Goal: Transaction & Acquisition: Purchase product/service

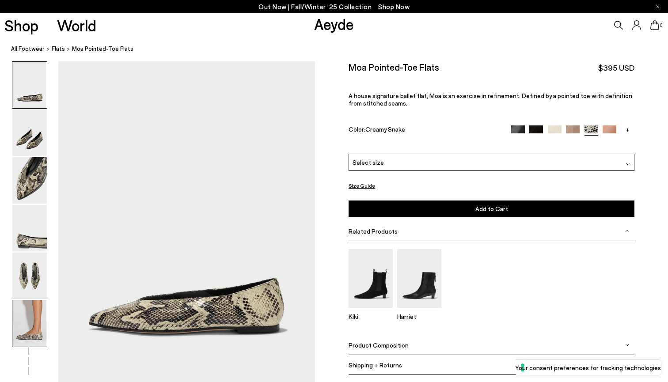
click at [29, 306] on img at bounding box center [29, 324] width 34 height 46
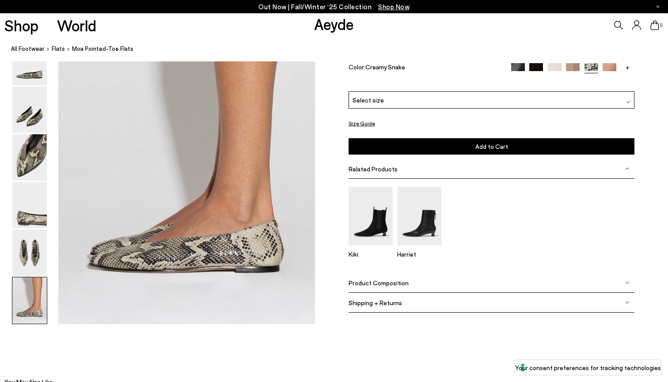
scroll to position [1748, 0]
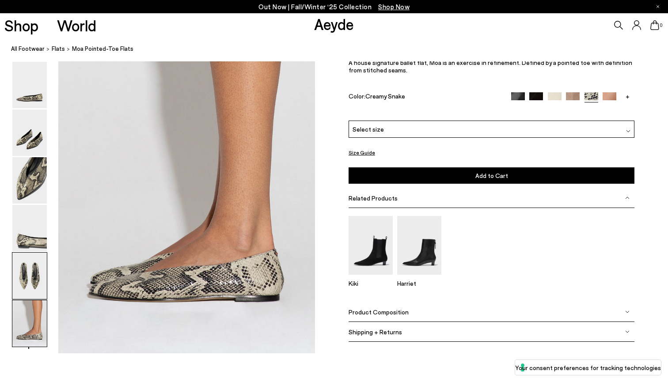
click at [21, 273] on img at bounding box center [29, 276] width 34 height 46
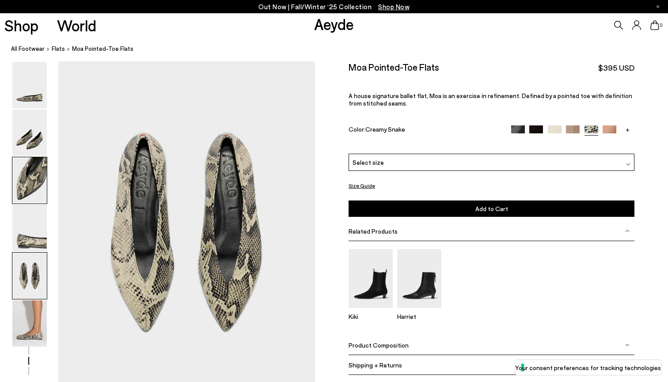
click at [23, 194] on img at bounding box center [29, 180] width 34 height 46
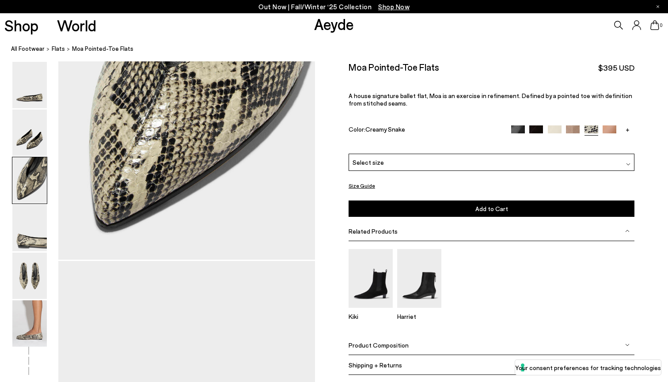
scroll to position [804, 0]
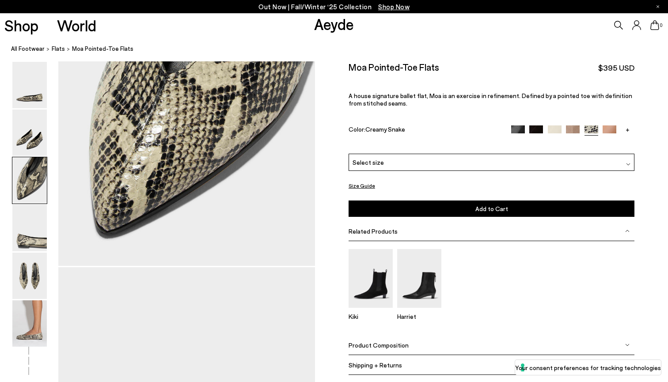
click at [385, 158] on div "Select size" at bounding box center [492, 162] width 286 height 17
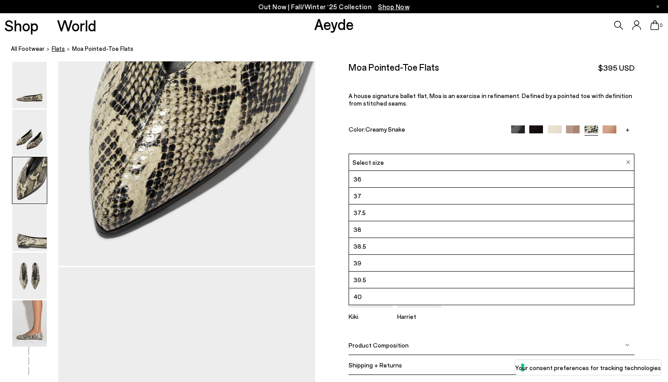
click at [56, 49] on span "flats" at bounding box center [58, 48] width 13 height 7
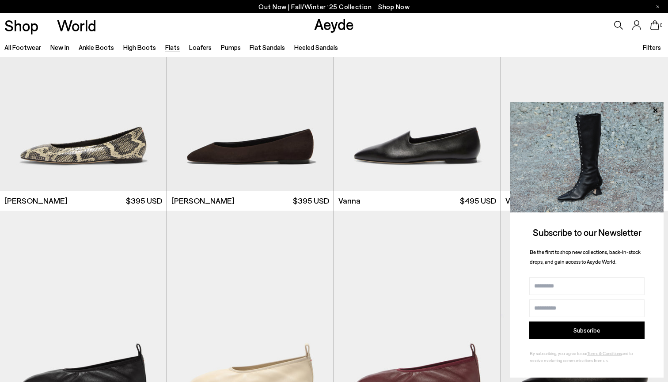
scroll to position [327, 0]
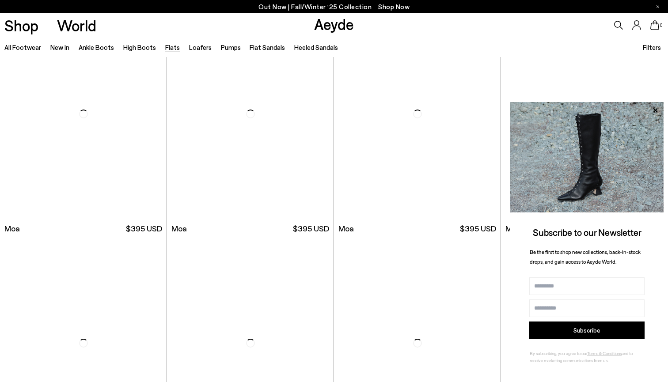
scroll to position [1655, 0]
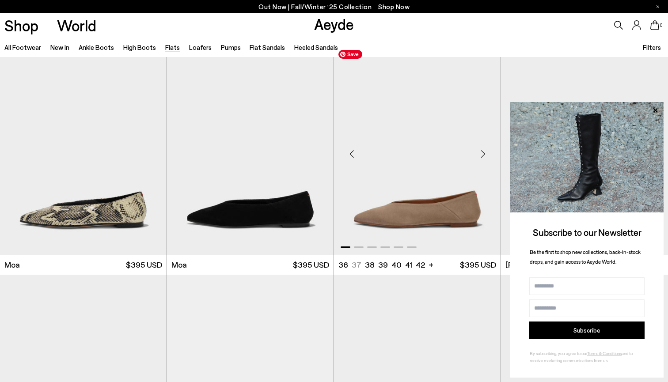
scroll to position [1861, 0]
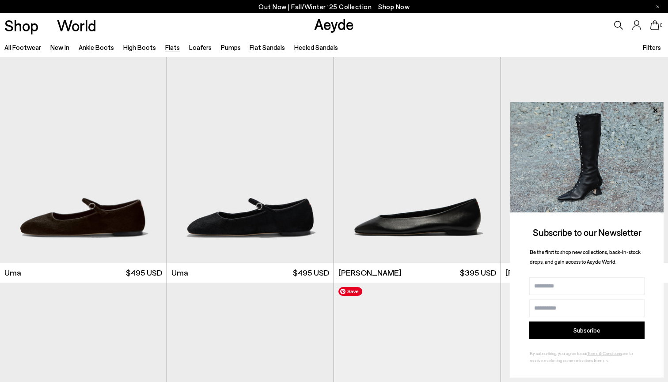
scroll to position [11, 0]
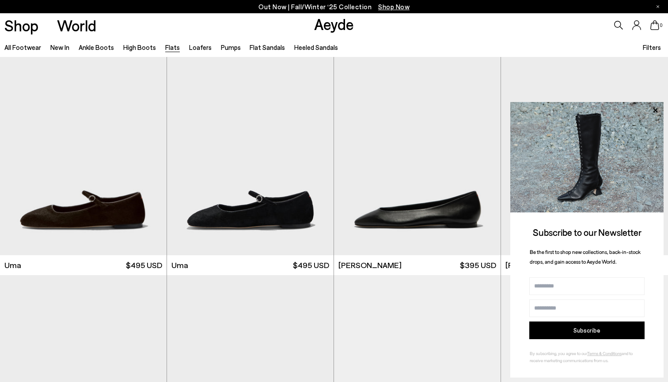
click at [651, 48] on span "Filters" at bounding box center [652, 47] width 18 height 8
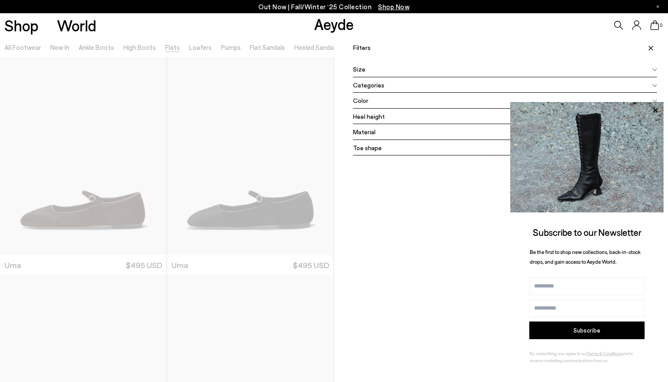
click at [360, 103] on span "Color" at bounding box center [360, 100] width 15 height 9
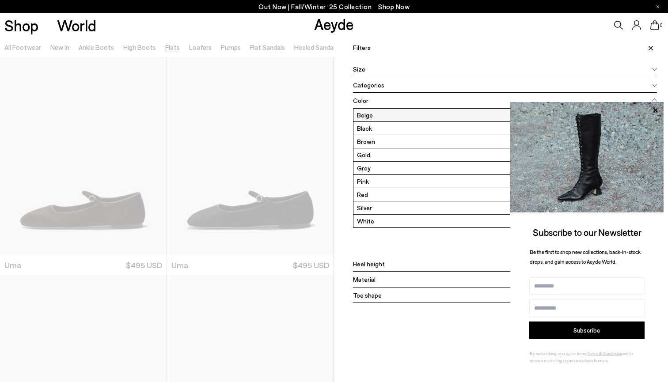
click at [363, 117] on label "Beige" at bounding box center [505, 115] width 303 height 13
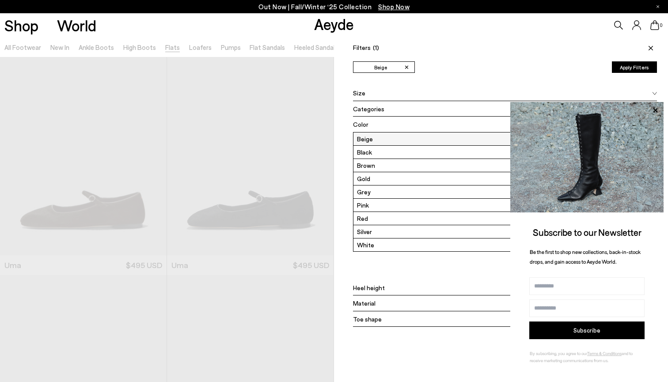
scroll to position [0, 0]
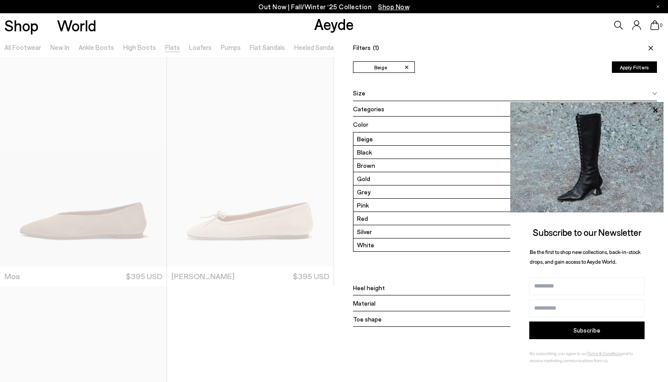
click at [349, 85] on div "Filters (1) ✕ Beige Apply filters ✕ Beige Apply Filters Availability In stock O…" at bounding box center [501, 228] width 334 height 382
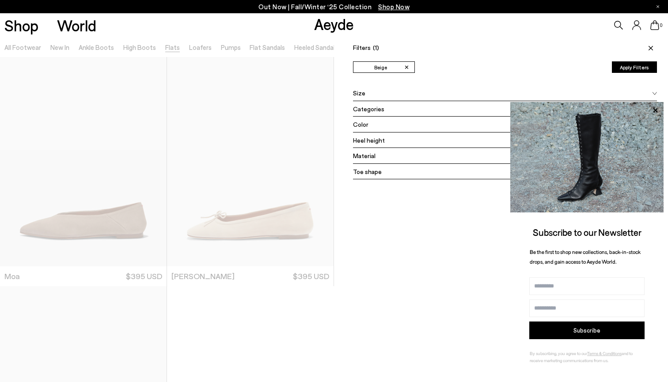
click at [346, 266] on div "Filters (1) ✕ Beige Apply filters ✕ Beige Apply Filters Availability In stock O…" at bounding box center [501, 228] width 334 height 382
click at [412, 60] on div "Filters (1) ✕ Beige Apply filters ✕ Beige Apply Filters Availability In stock O…" at bounding box center [501, 228] width 334 height 382
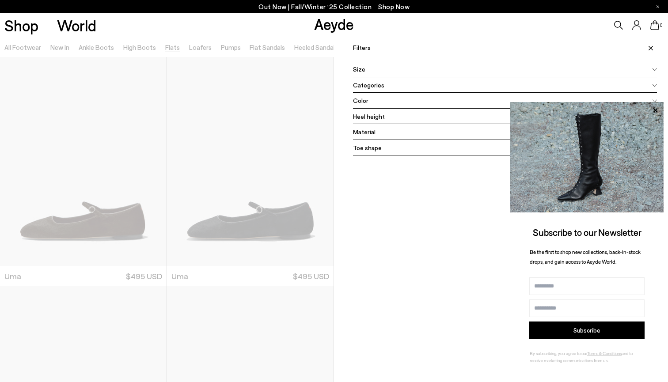
click at [365, 104] on span "Color" at bounding box center [360, 100] width 15 height 9
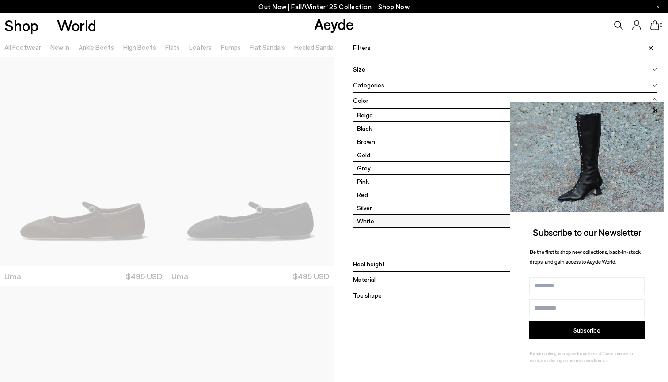
click at [369, 219] on label "White" at bounding box center [505, 221] width 303 height 13
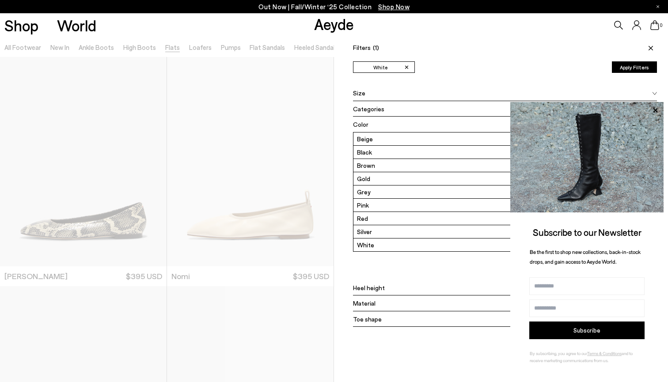
click at [652, 46] on icon at bounding box center [651, 48] width 4 height 4
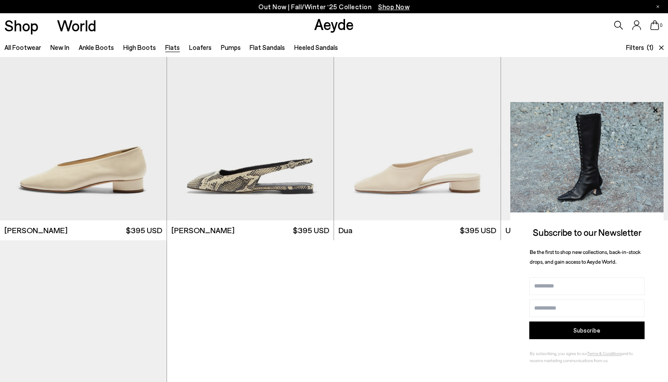
scroll to position [505, 0]
click at [277, 168] on img "1 / 6" at bounding box center [250, 115] width 167 height 209
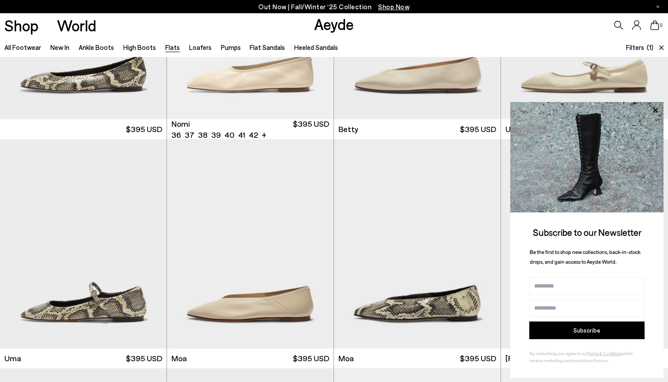
scroll to position [151, 0]
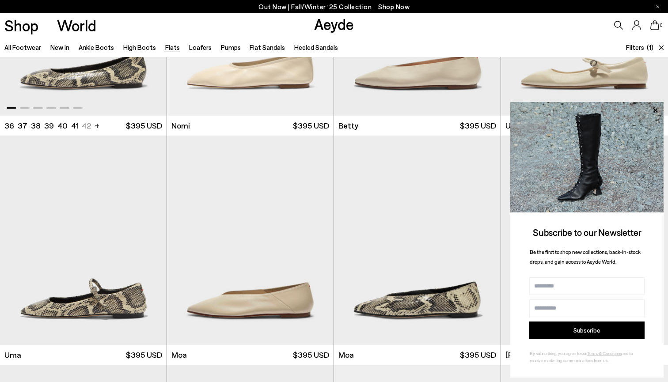
click at [110, 74] on img "1 / 6" at bounding box center [83, 10] width 167 height 209
click at [381, 230] on img "1 / 6" at bounding box center [417, 240] width 167 height 209
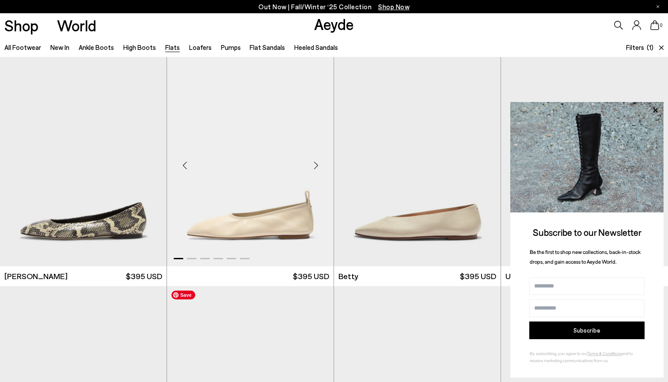
scroll to position [0, 0]
click at [660, 49] on icon at bounding box center [661, 48] width 4 height 4
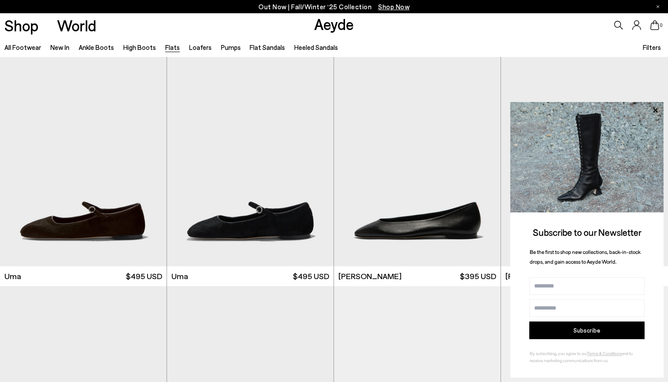
click at [619, 25] on icon at bounding box center [618, 25] width 9 height 9
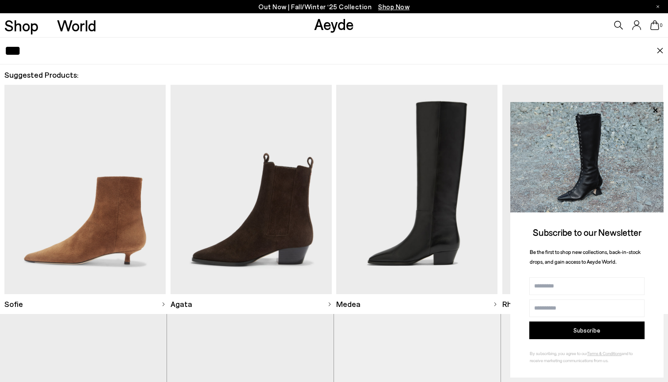
type input "***"
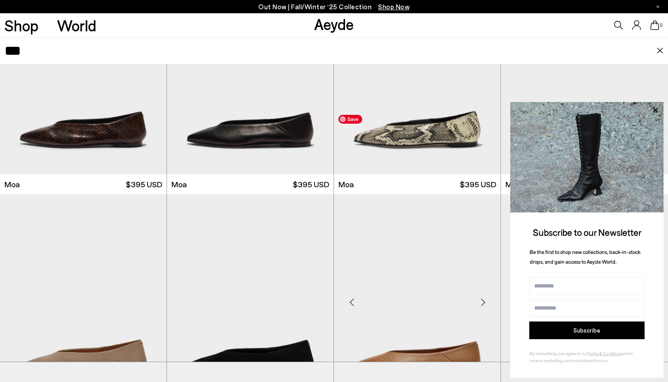
scroll to position [126, 0]
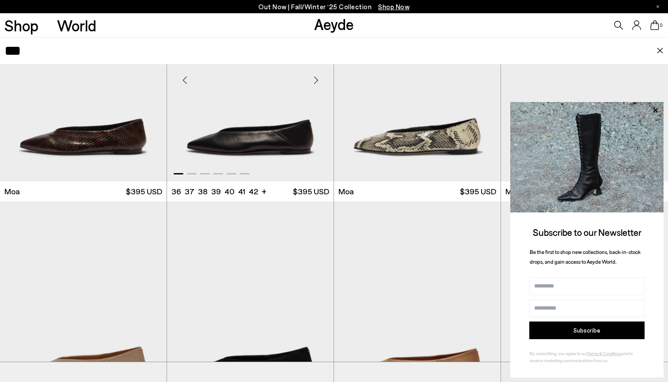
click at [255, 136] on img "1 / 6" at bounding box center [250, 76] width 167 height 209
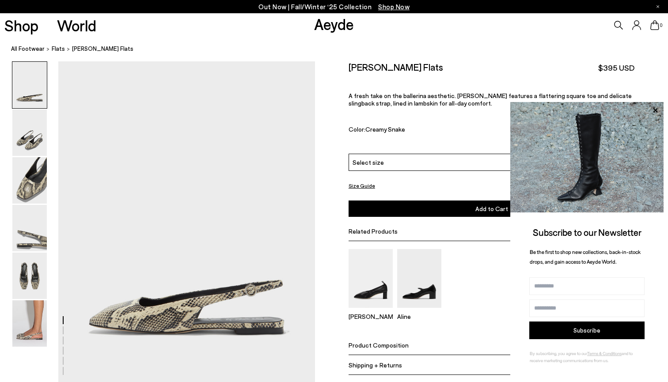
click at [396, 163] on div "Select size" at bounding box center [492, 162] width 286 height 17
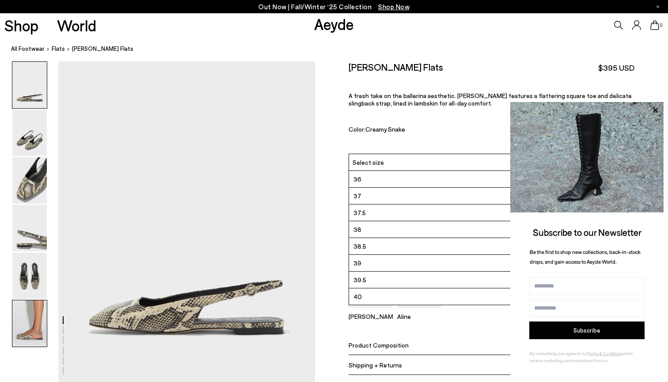
click at [34, 316] on img at bounding box center [29, 324] width 34 height 46
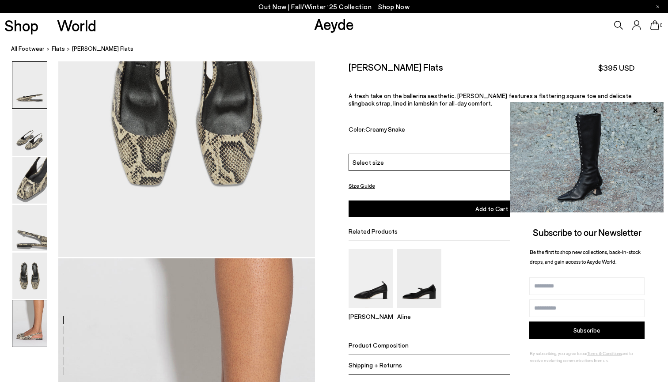
scroll to position [1758, 0]
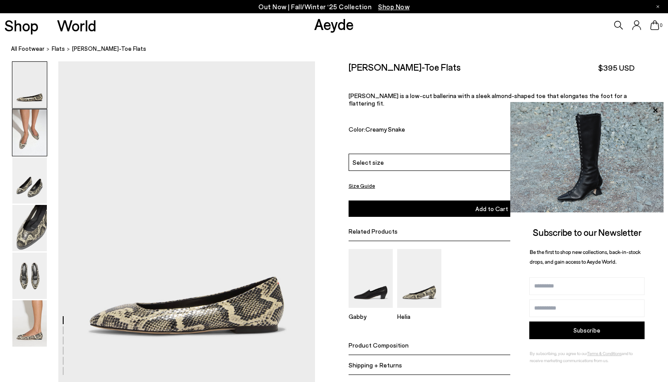
click at [34, 147] on img at bounding box center [29, 133] width 34 height 46
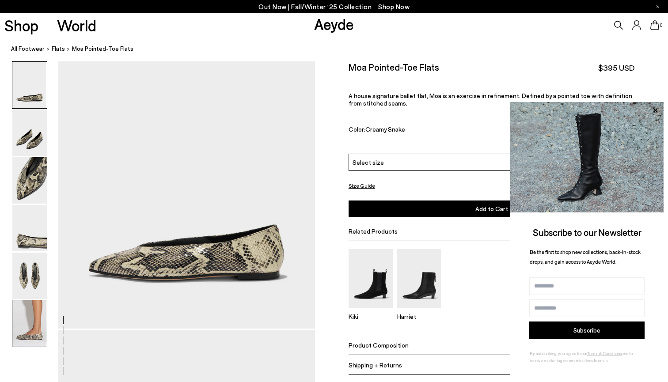
scroll to position [49, 0]
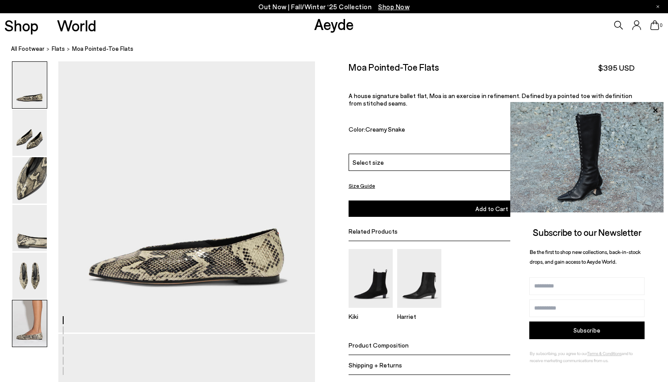
click at [36, 326] on img at bounding box center [29, 324] width 34 height 46
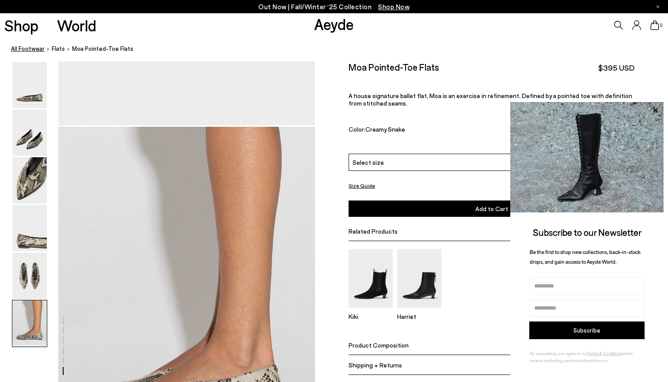
scroll to position [1561, 0]
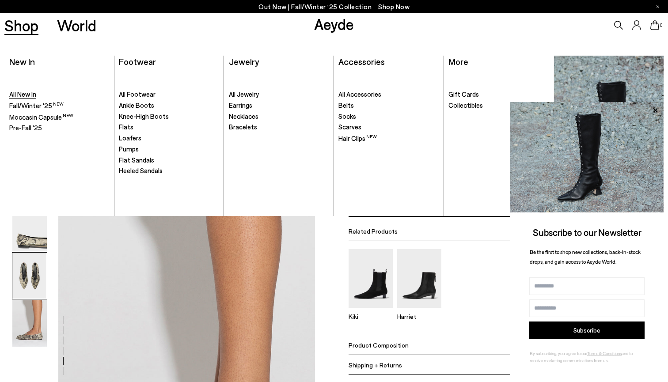
click at [14, 91] on span "All New In" at bounding box center [22, 94] width 27 height 8
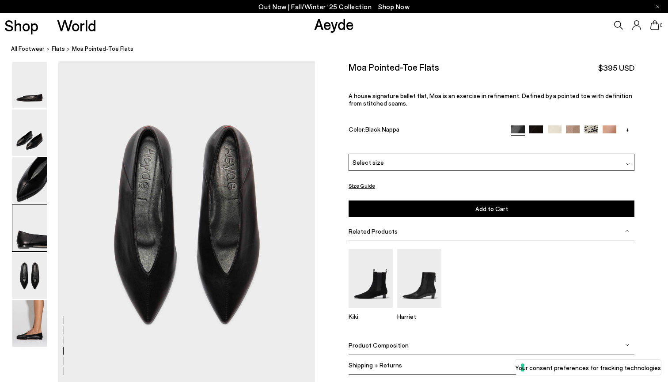
scroll to position [888, 0]
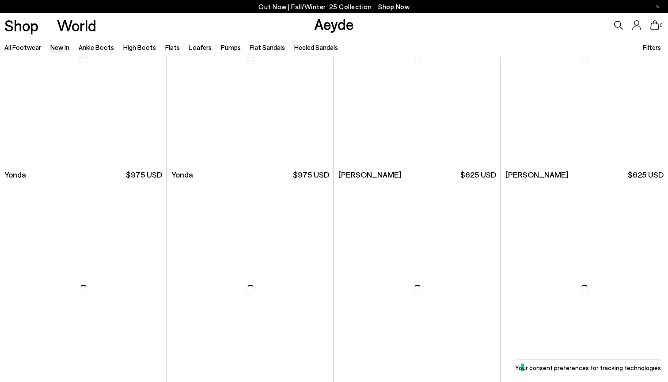
scroll to position [1512, 0]
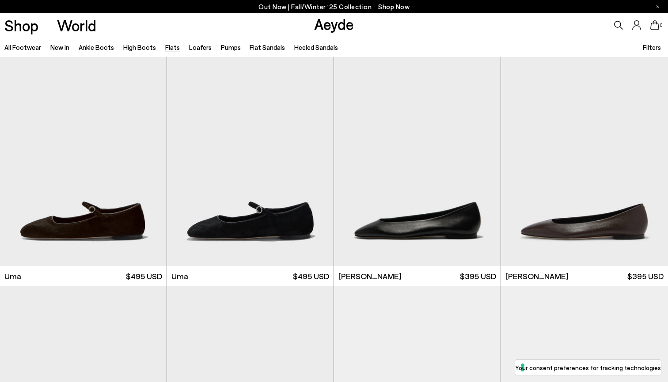
click at [651, 45] on span "Filters" at bounding box center [652, 47] width 18 height 8
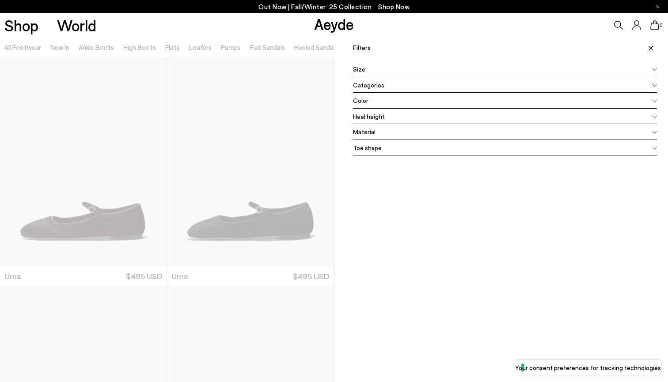
click at [57, 50] on div at bounding box center [167, 228] width 334 height 382
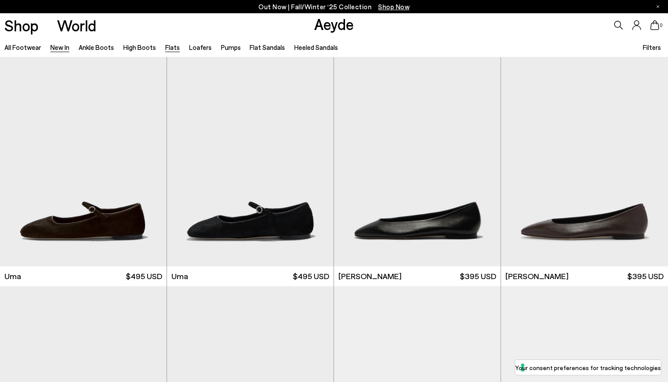
click at [57, 50] on link "New In" at bounding box center [59, 47] width 19 height 8
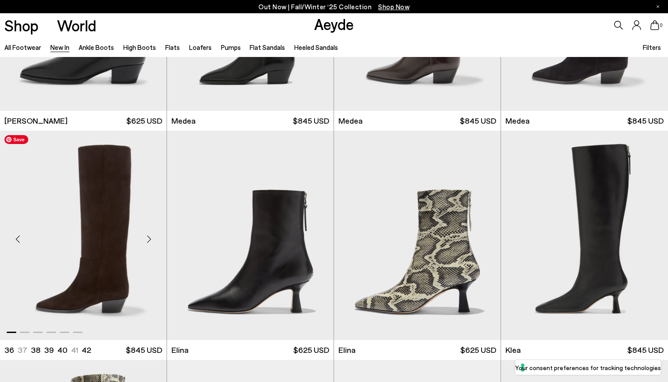
scroll to position [316, 0]
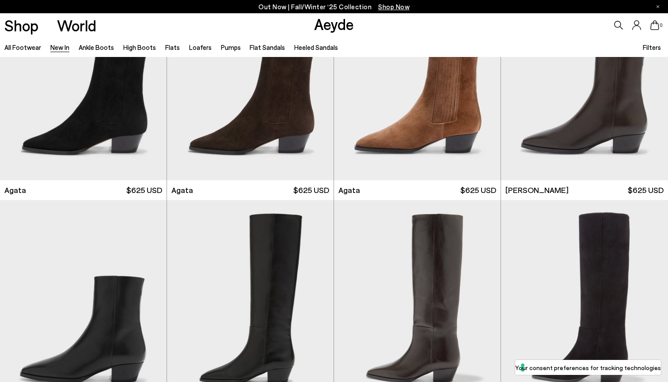
click at [389, 6] on span "Shop Now" at bounding box center [393, 7] width 31 height 8
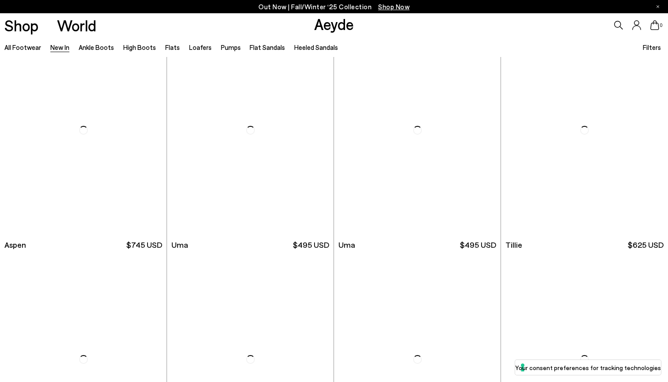
scroll to position [5080, 0]
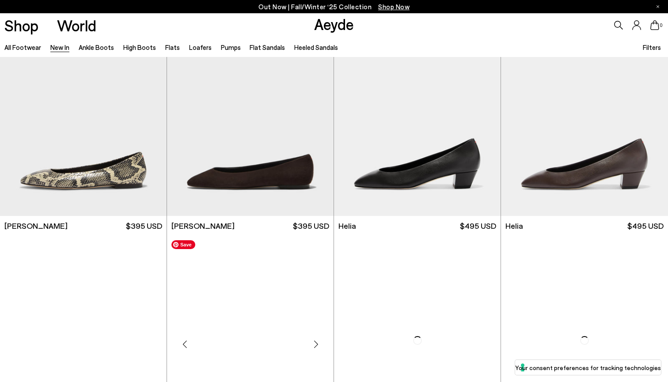
scroll to position [8992, 0]
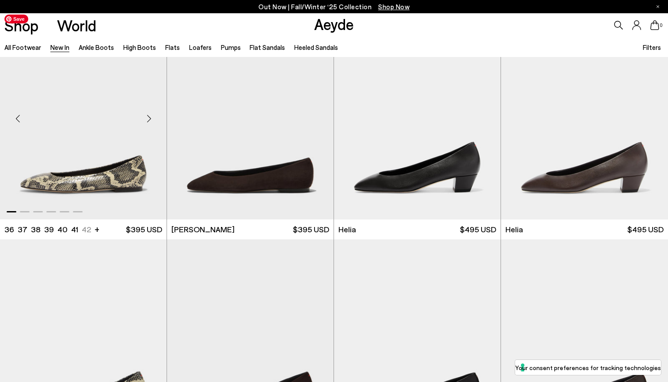
click at [83, 191] on img "1 / 6" at bounding box center [83, 114] width 167 height 209
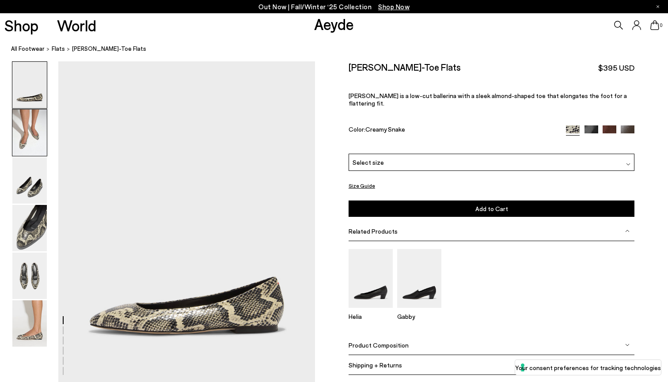
click at [31, 144] on img at bounding box center [29, 133] width 34 height 46
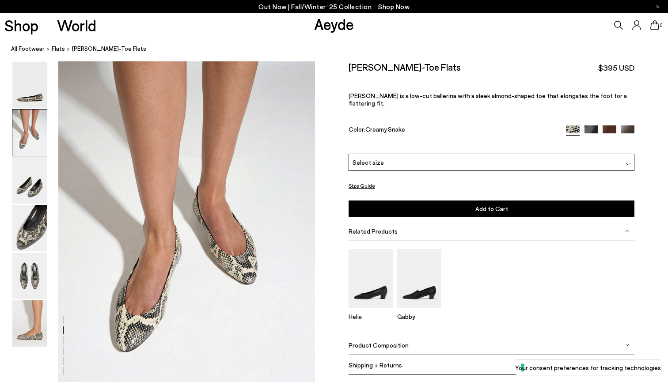
click at [594, 125] on img at bounding box center [592, 132] width 14 height 14
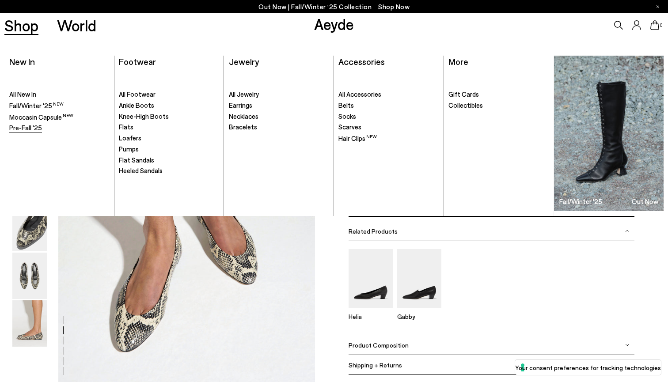
click at [26, 126] on span "Pre-Fall '25" at bounding box center [25, 128] width 33 height 8
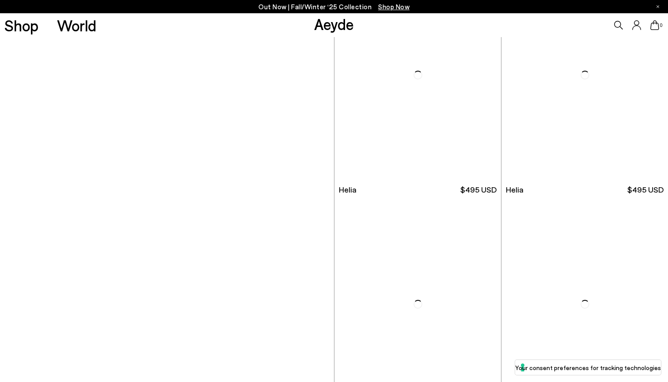
scroll to position [595, 0]
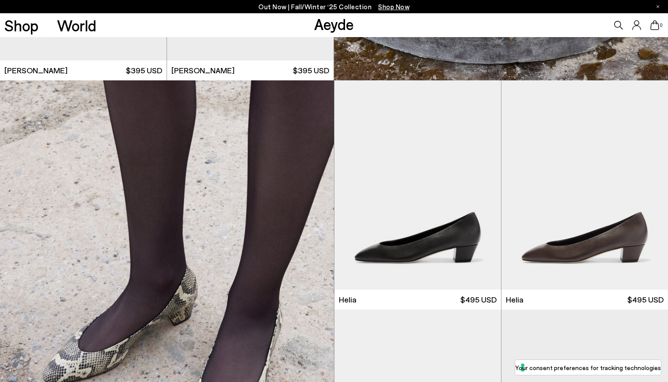
click at [397, 7] on span "Shop Now" at bounding box center [393, 7] width 31 height 8
